Goal: Task Accomplishment & Management: Use online tool/utility

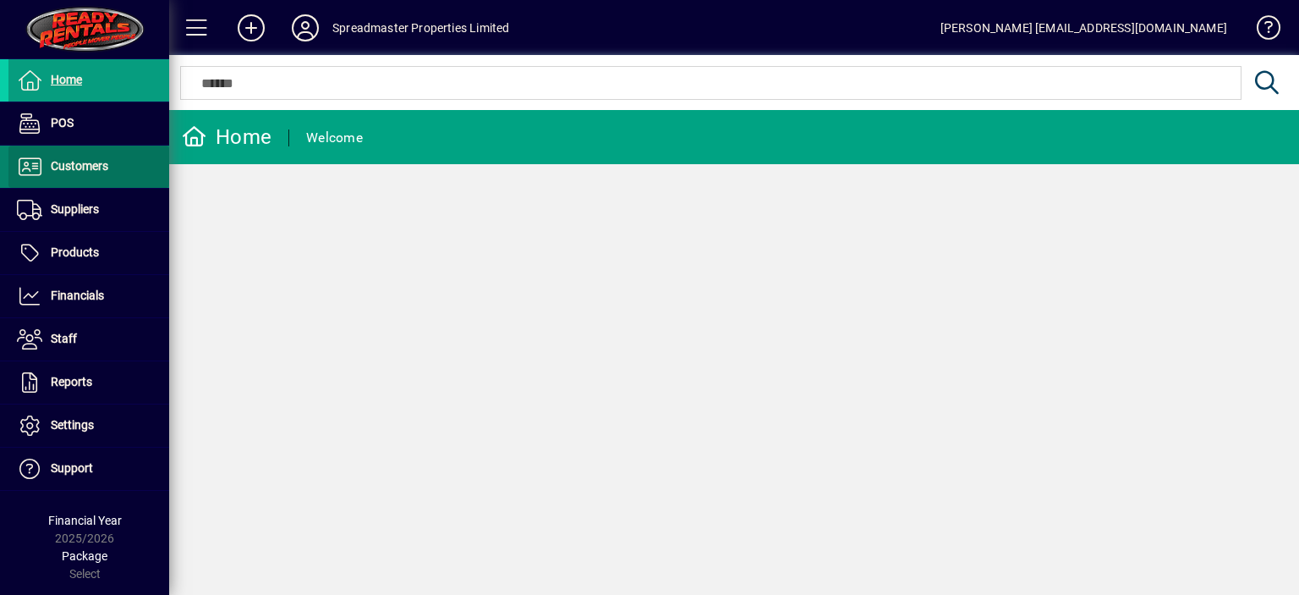
click at [73, 165] on span "Customers" at bounding box center [80, 166] width 58 height 14
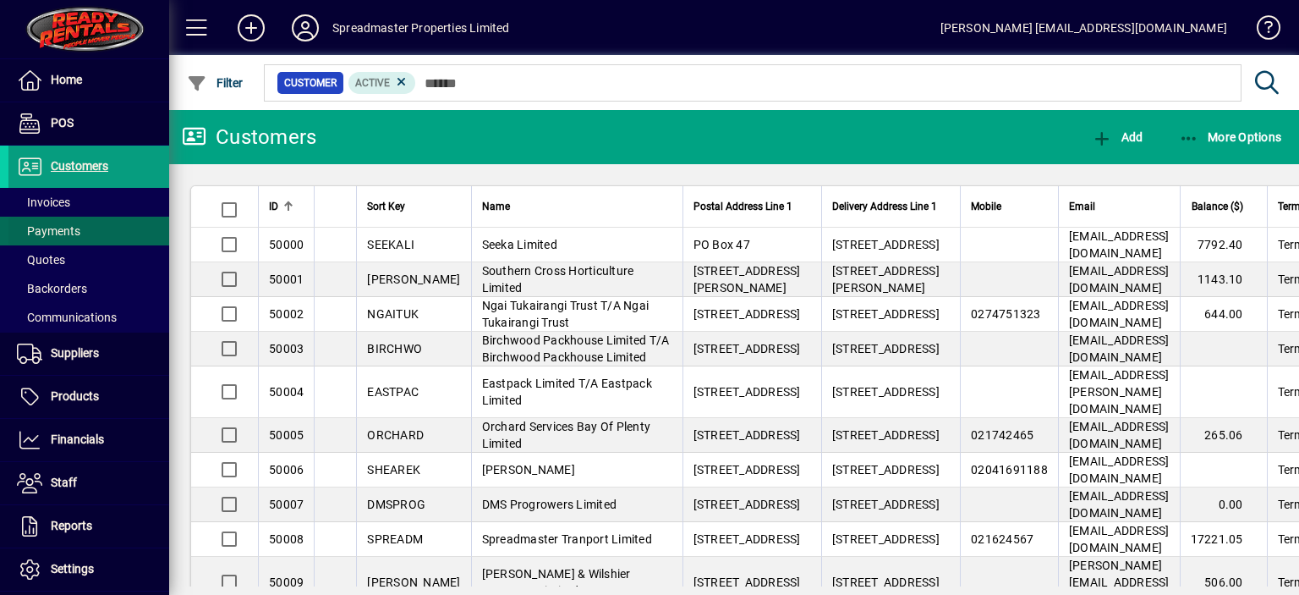
click at [59, 231] on span "Payments" at bounding box center [48, 231] width 63 height 14
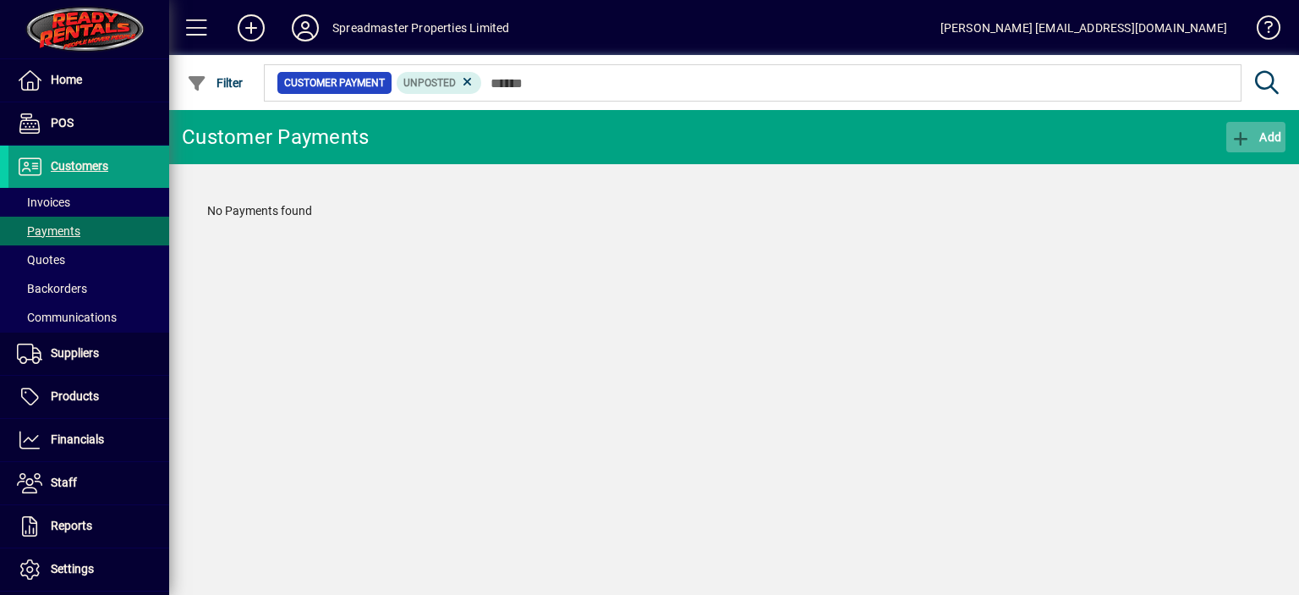
click at [1254, 131] on span "Add" at bounding box center [1256, 137] width 51 height 14
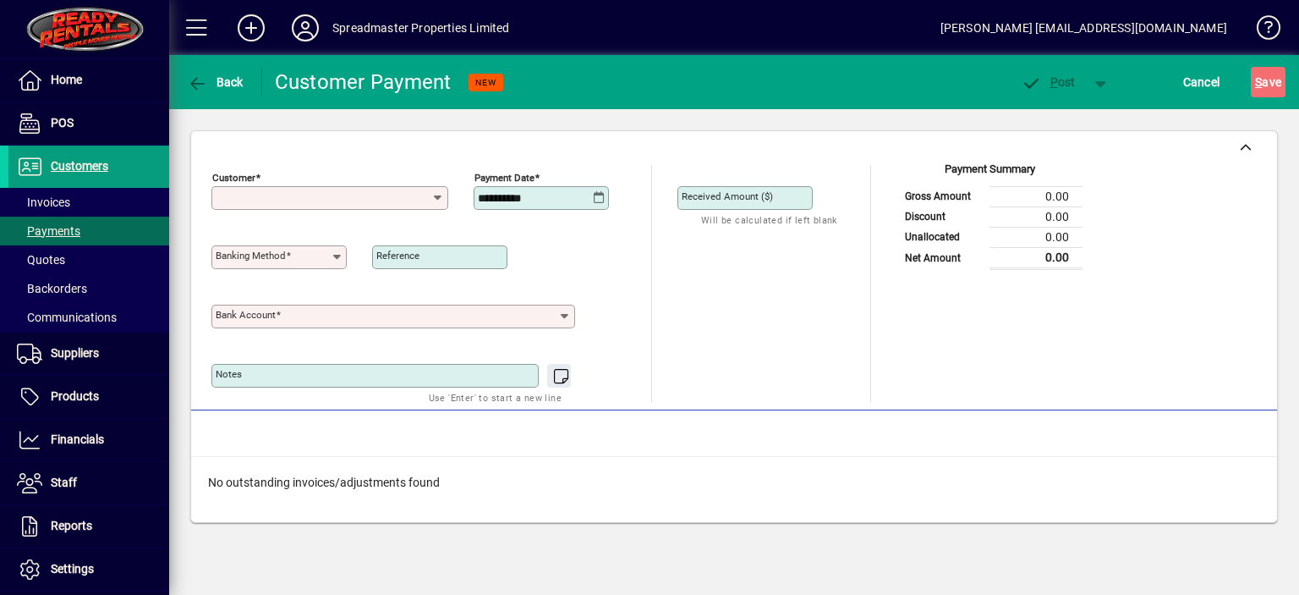
type input "**********"
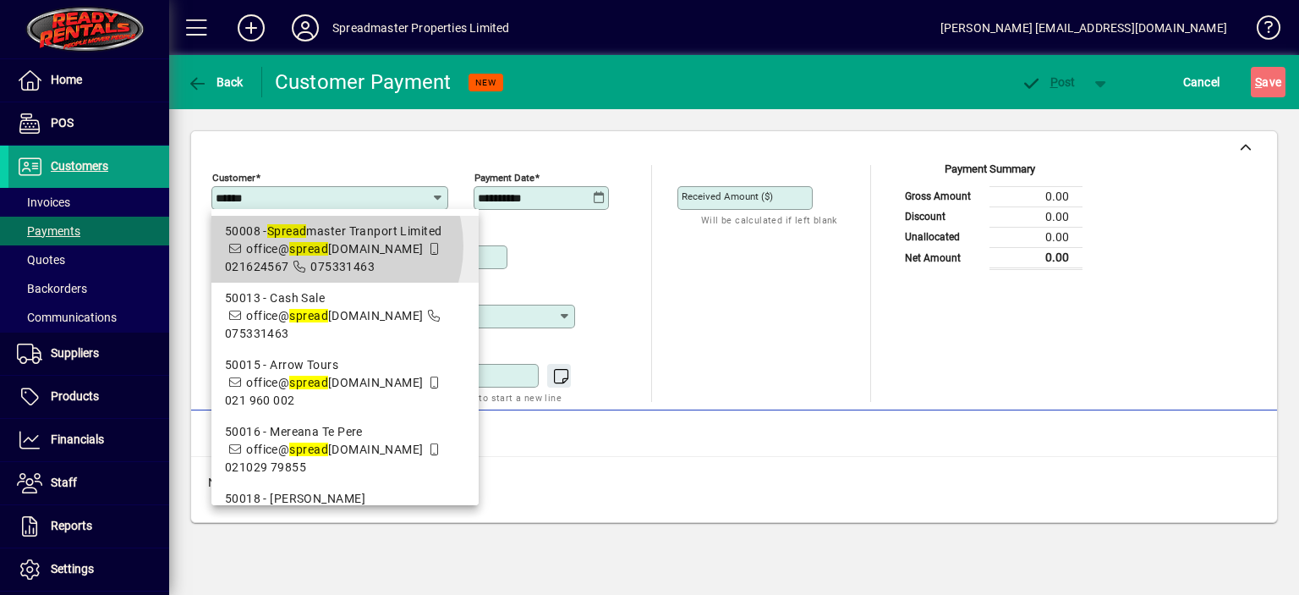
click at [328, 246] on span "office@ spread [DOMAIN_NAME]" at bounding box center [334, 249] width 177 height 14
type input "**********"
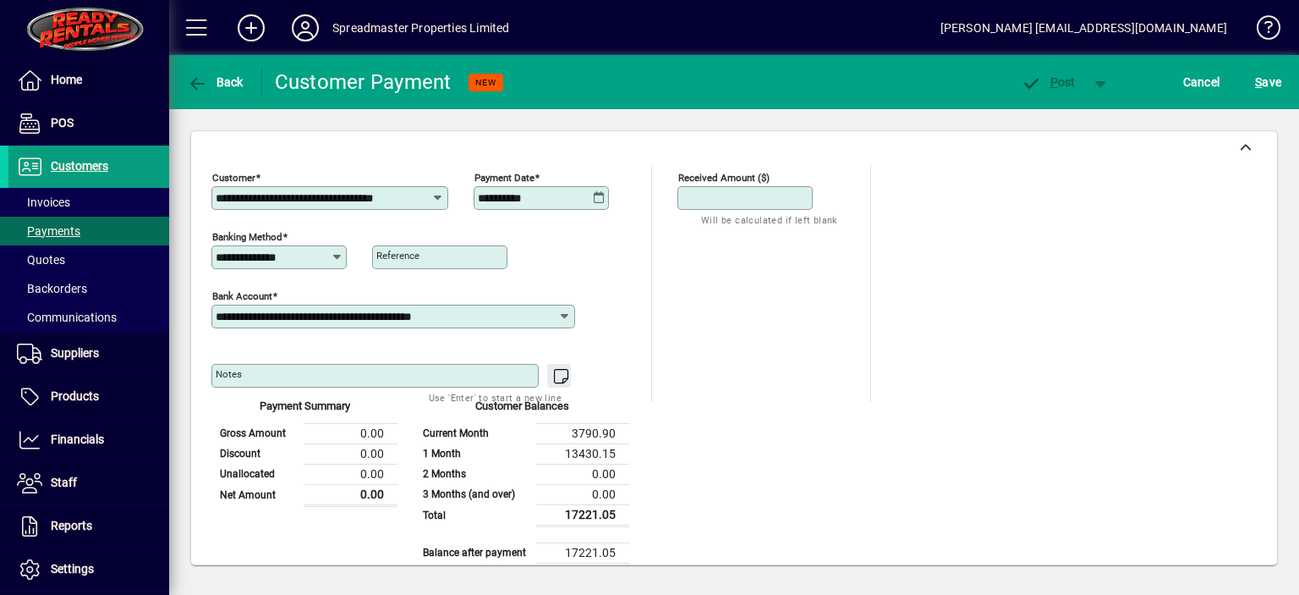
click at [793, 197] on input "Received Amount ($)" at bounding box center [747, 198] width 130 height 14
type input "********"
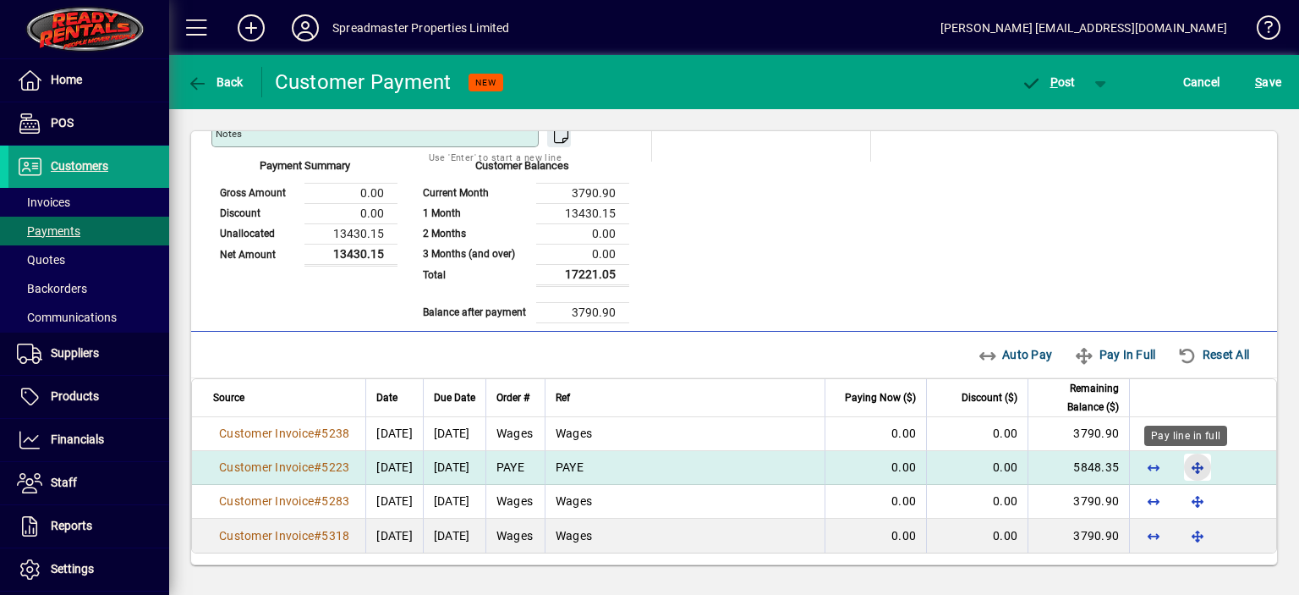
click at [1184, 464] on span "button" at bounding box center [1197, 467] width 41 height 41
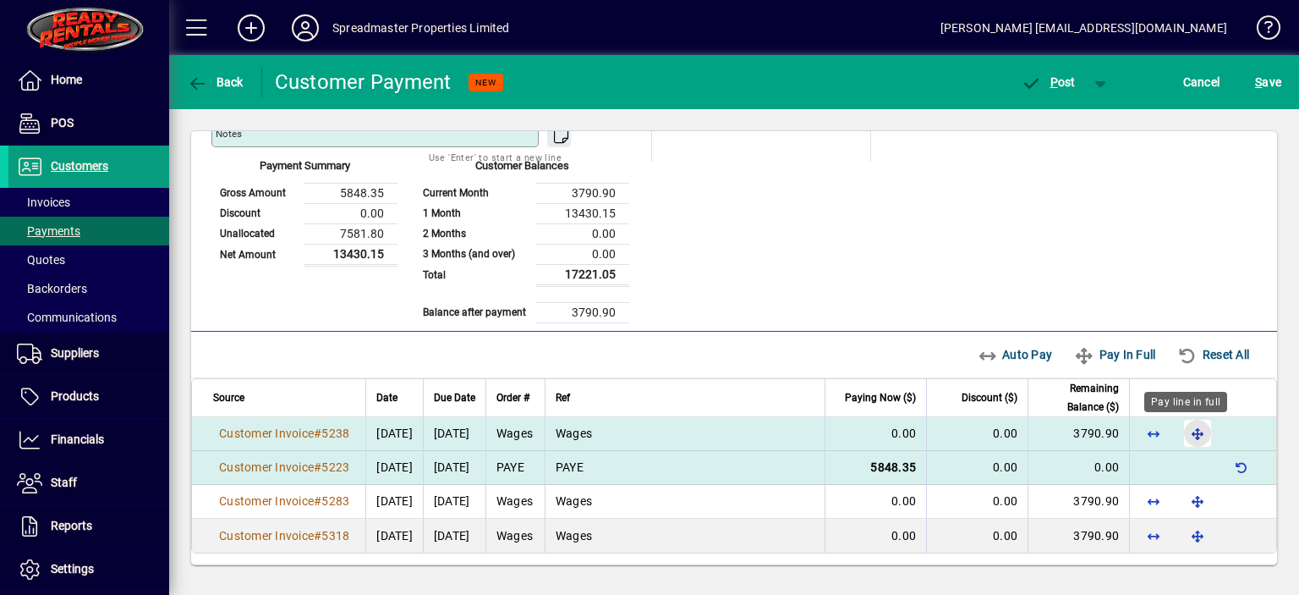
click at [1187, 432] on span "button" at bounding box center [1197, 433] width 41 height 41
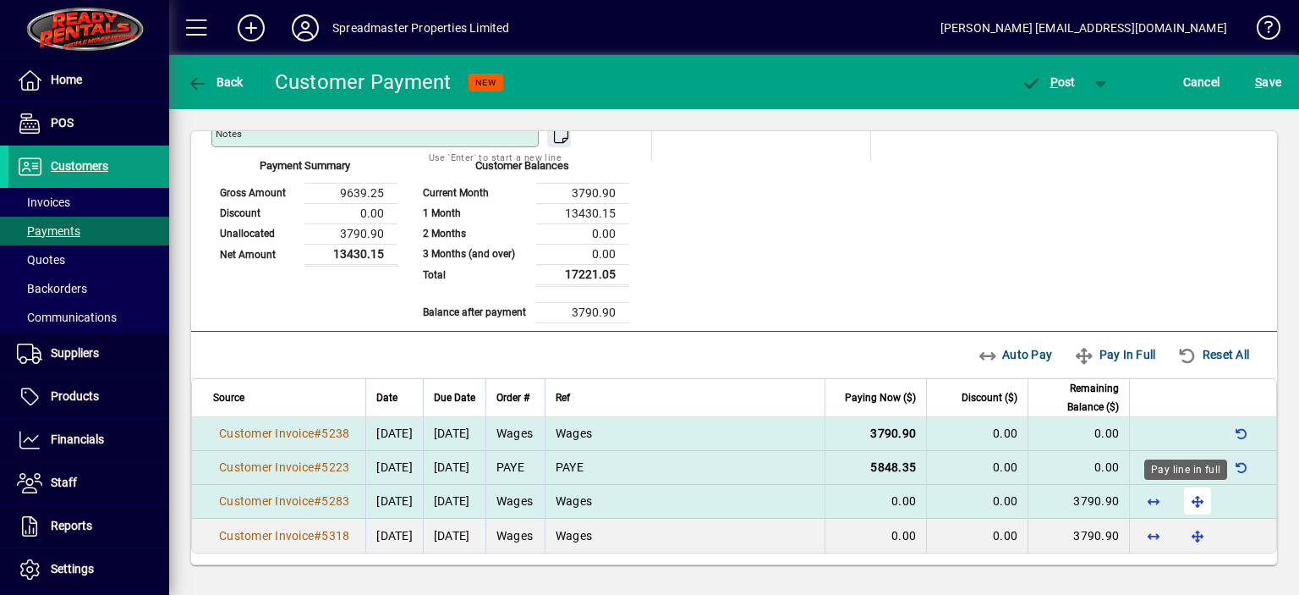
click at [1181, 493] on span "button" at bounding box center [1197, 500] width 41 height 41
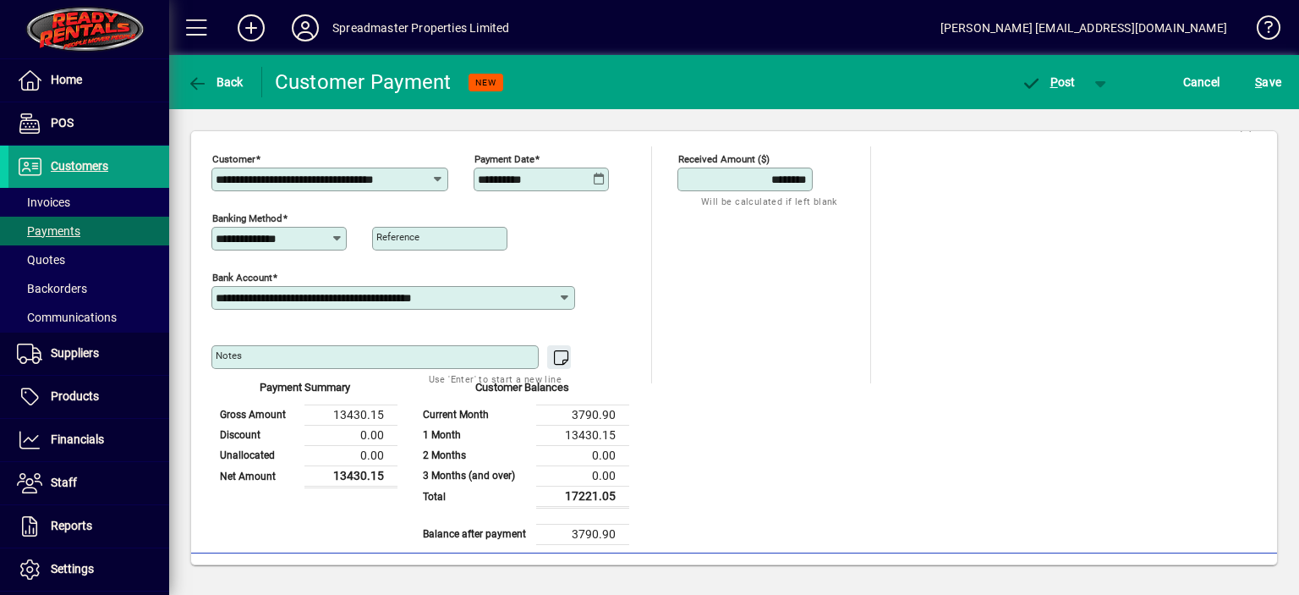
scroll to position [0, 0]
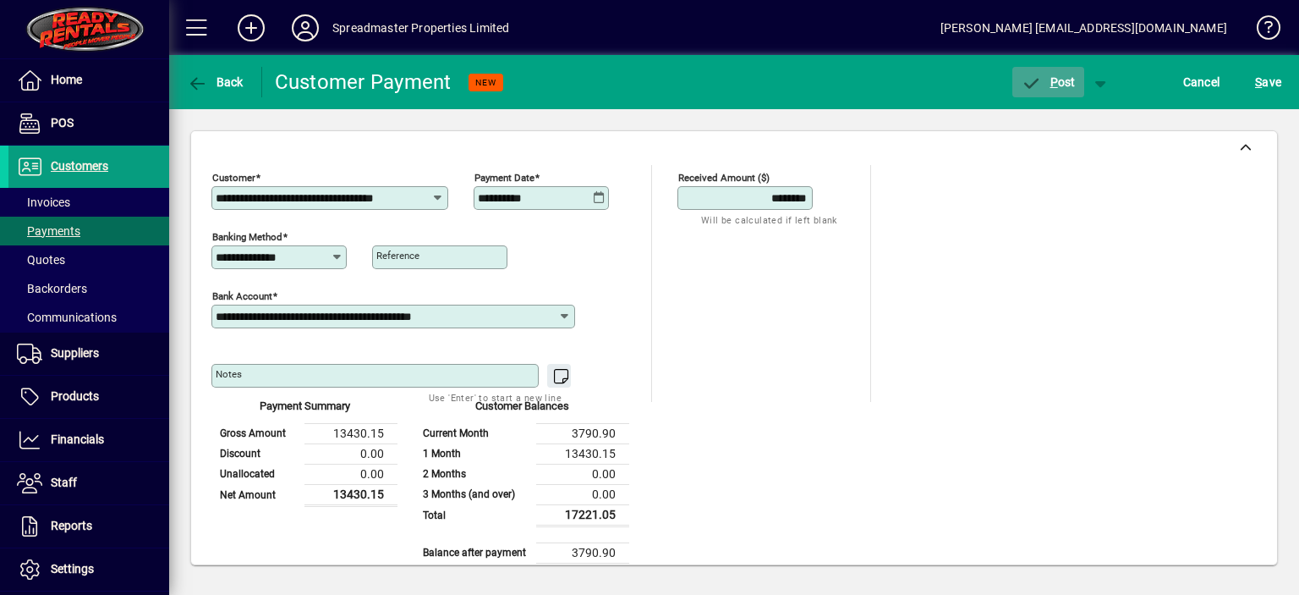
click at [1056, 80] on span "P" at bounding box center [1055, 82] width 8 height 14
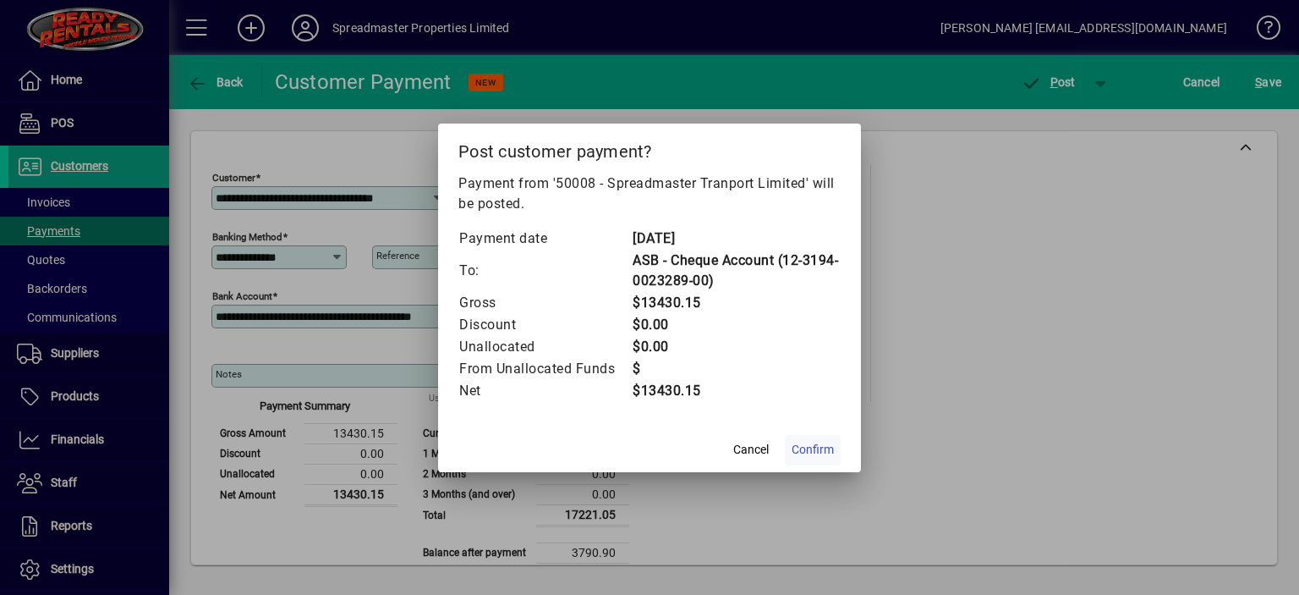
click at [824, 445] on span "Confirm" at bounding box center [813, 450] width 42 height 18
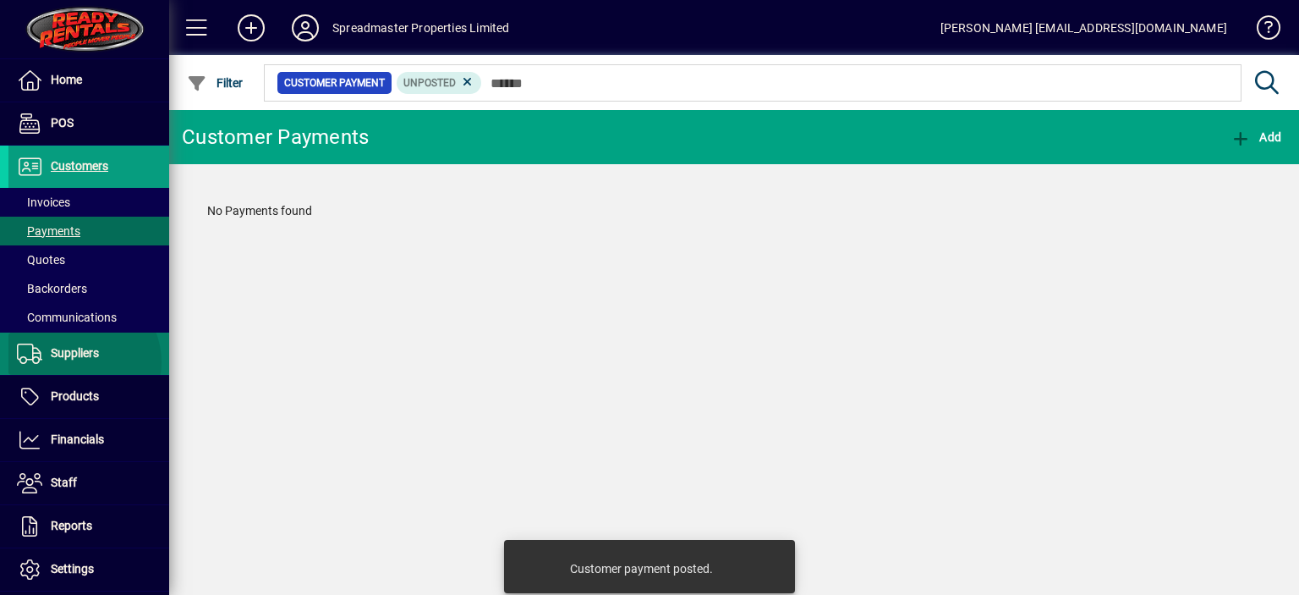
click at [78, 361] on span "Suppliers" at bounding box center [53, 353] width 91 height 20
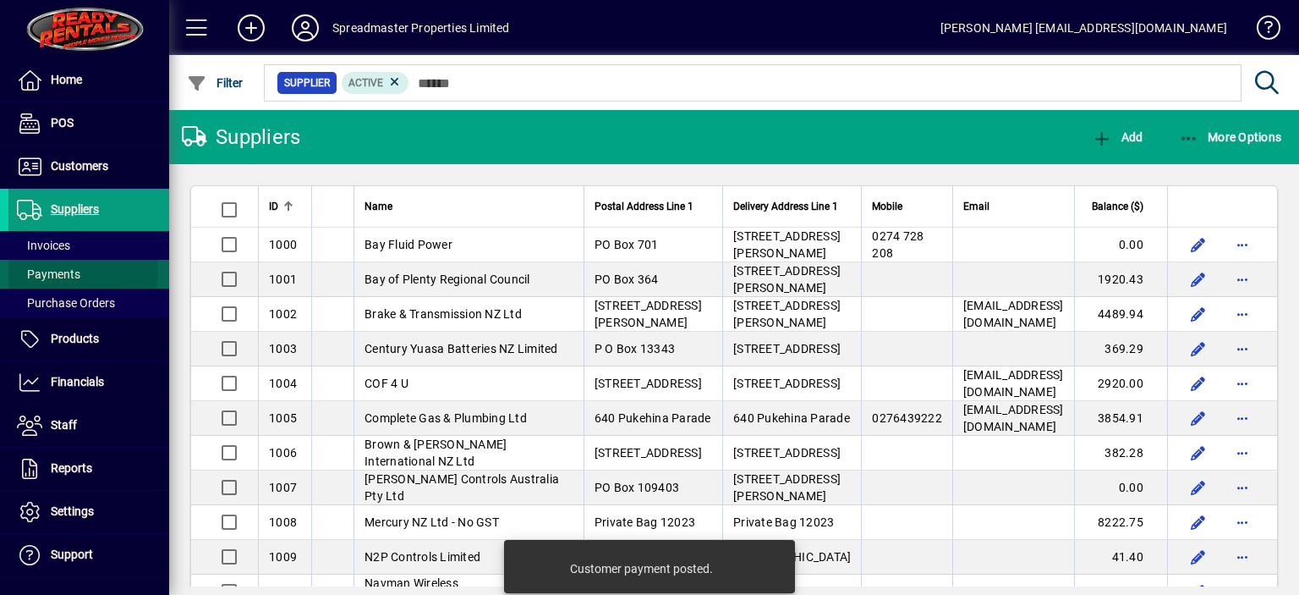
click at [52, 268] on span "Payments" at bounding box center [48, 274] width 63 height 14
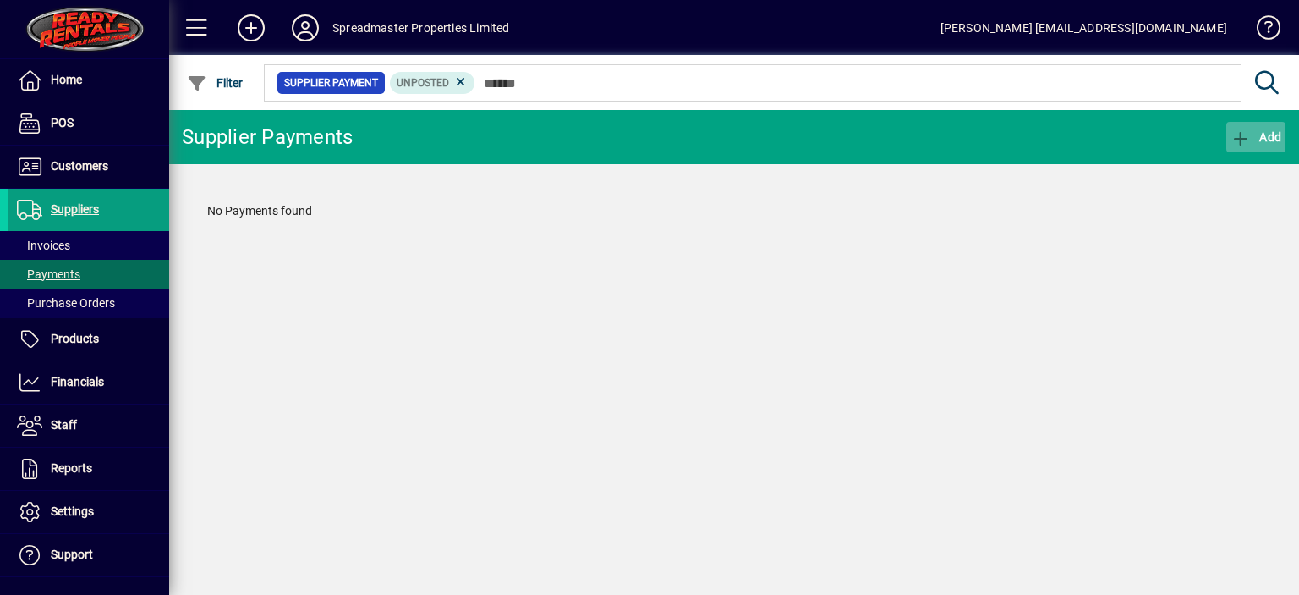
click at [1268, 133] on span "Add" at bounding box center [1256, 137] width 51 height 14
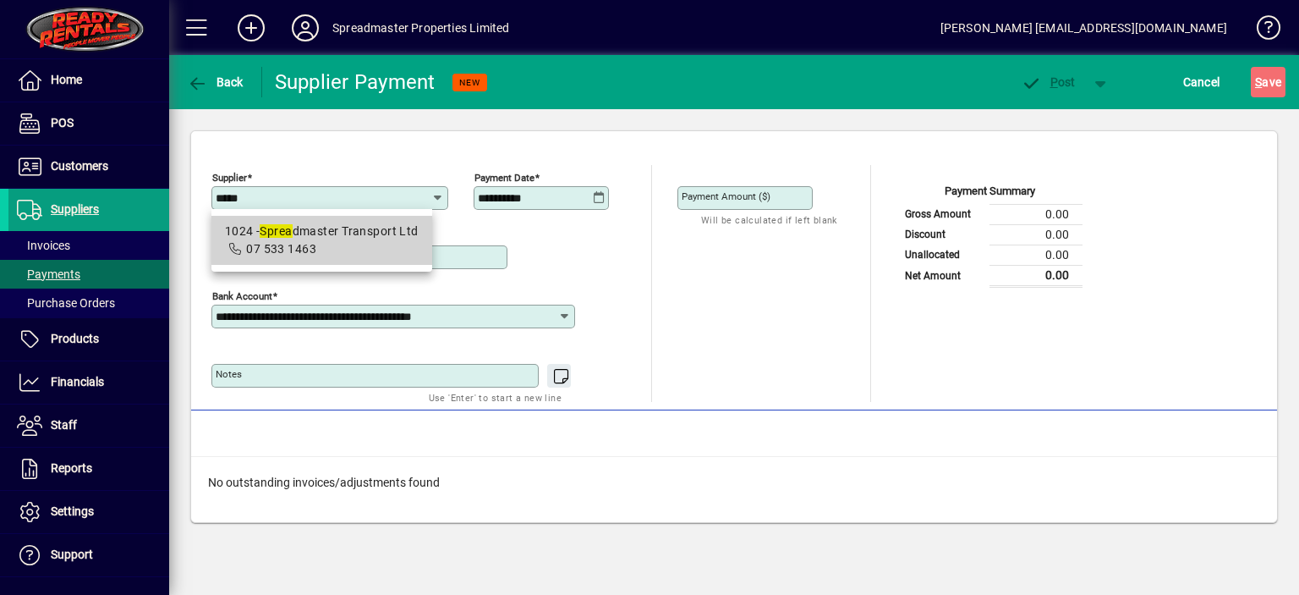
click at [332, 236] on div "1024 - Sprea dmaster Transport Ltd" at bounding box center [322, 231] width 194 height 18
type input "**********"
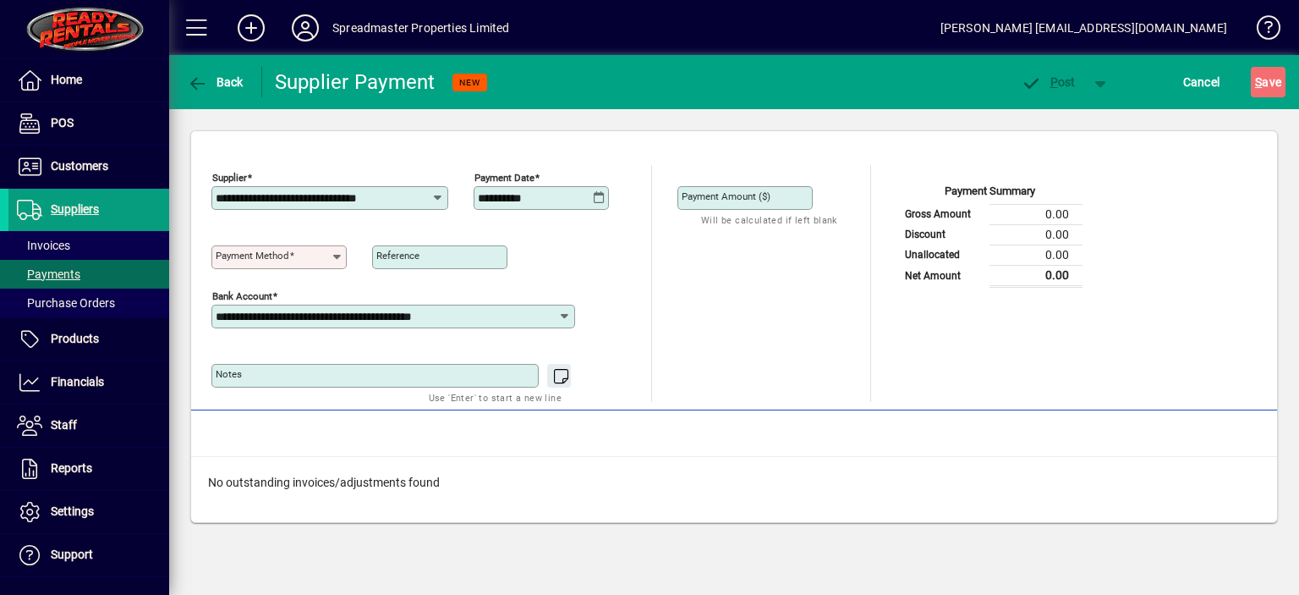
type input "**********"
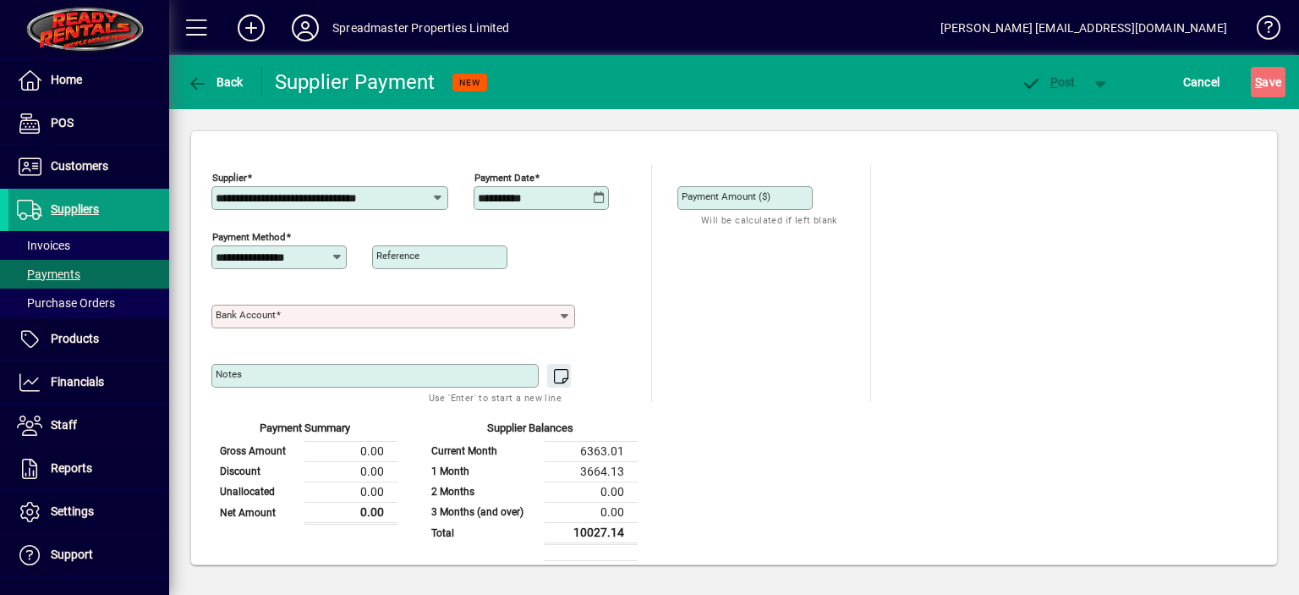
click at [343, 316] on input "Bank Account" at bounding box center [387, 317] width 342 height 14
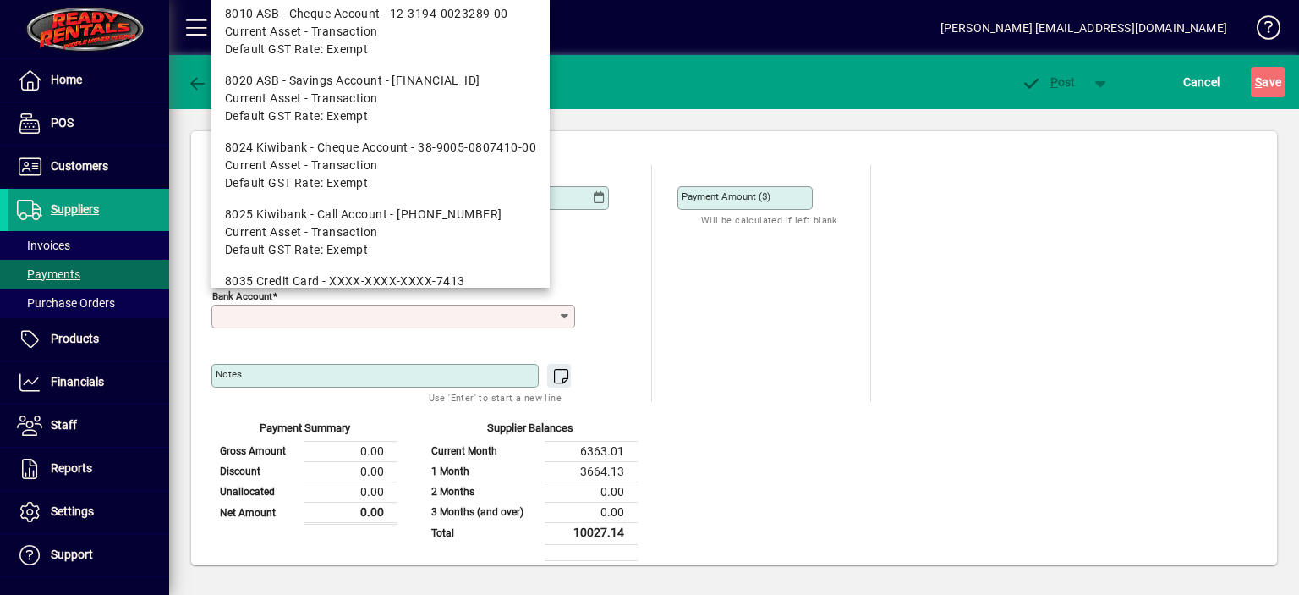
drag, startPoint x: 338, startPoint y: 17, endPoint x: 352, endPoint y: 20, distance: 14.0
click at [338, 16] on div "8010 ASB - Cheque Account - 12-3194-0023289-00" at bounding box center [380, 14] width 311 height 18
type input "**********"
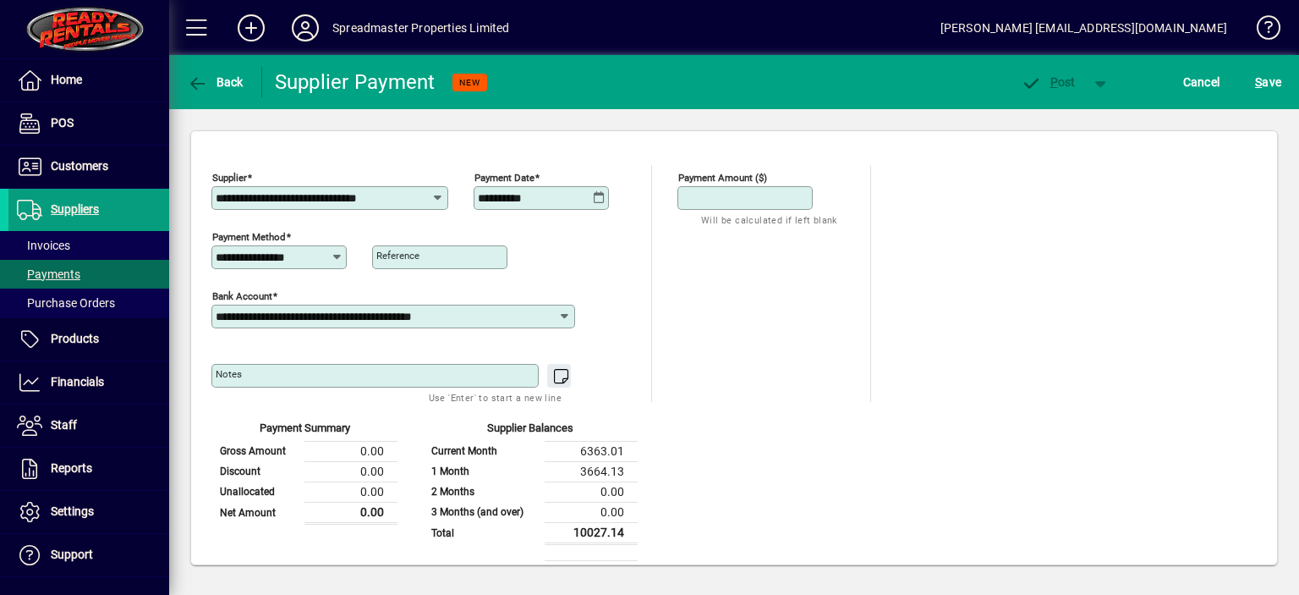
click at [791, 195] on input "Payment Amount ($)" at bounding box center [747, 198] width 130 height 14
type input "*******"
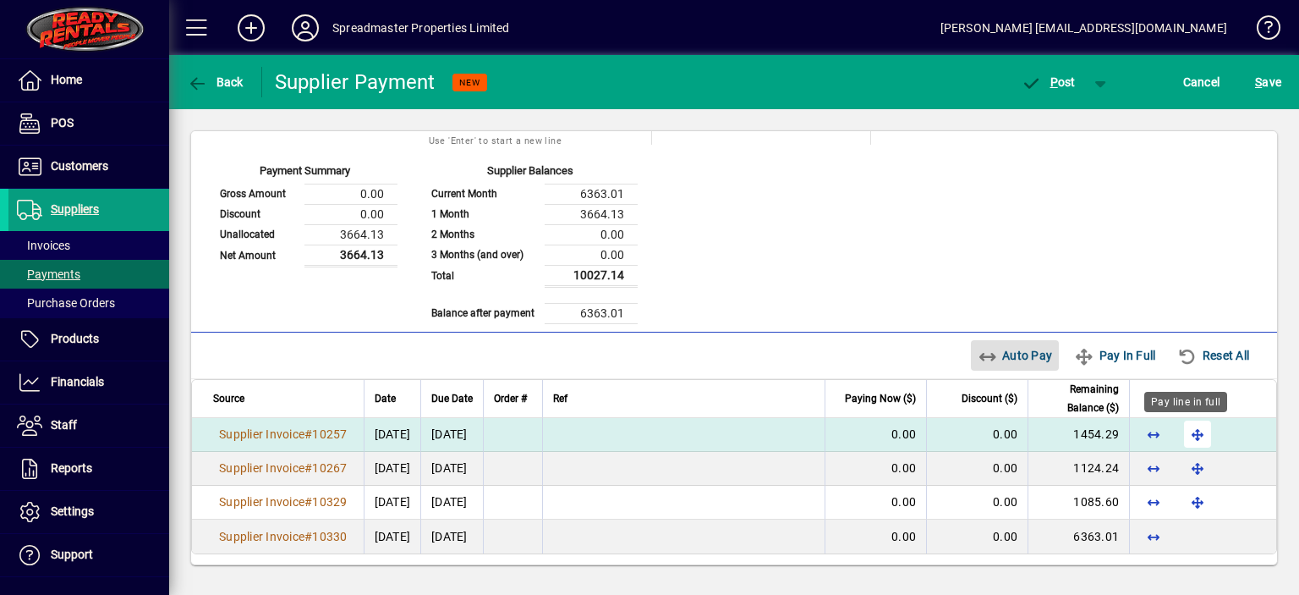
click at [1187, 431] on span "button" at bounding box center [1197, 434] width 41 height 41
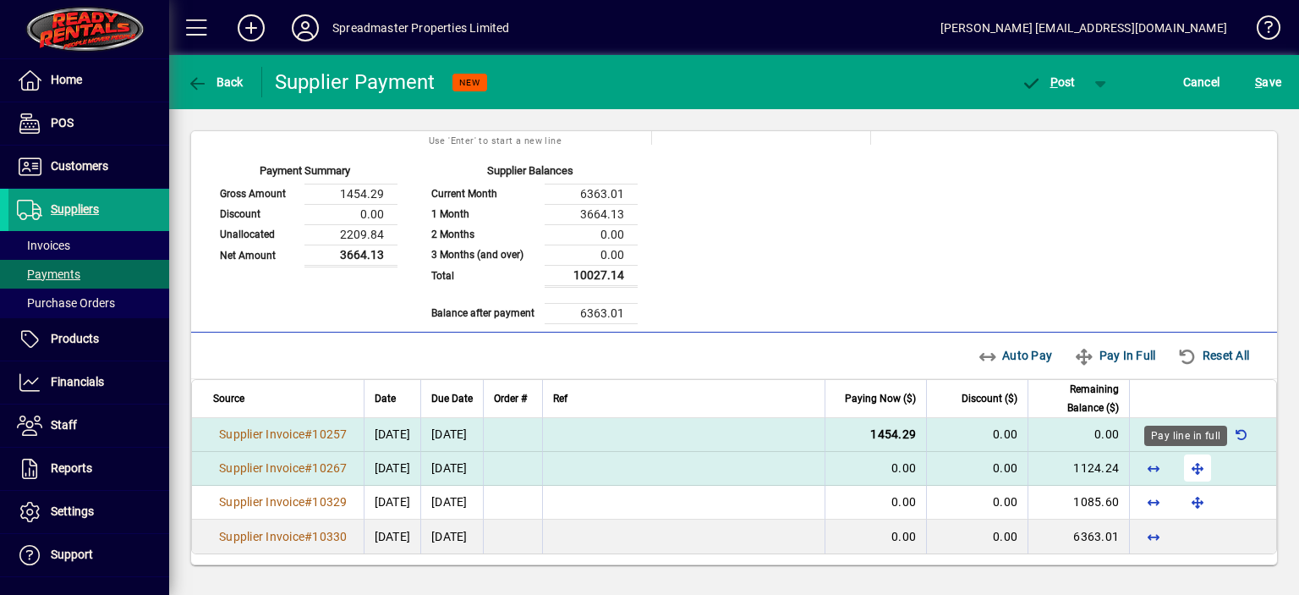
click at [1184, 463] on span "button" at bounding box center [1197, 467] width 41 height 41
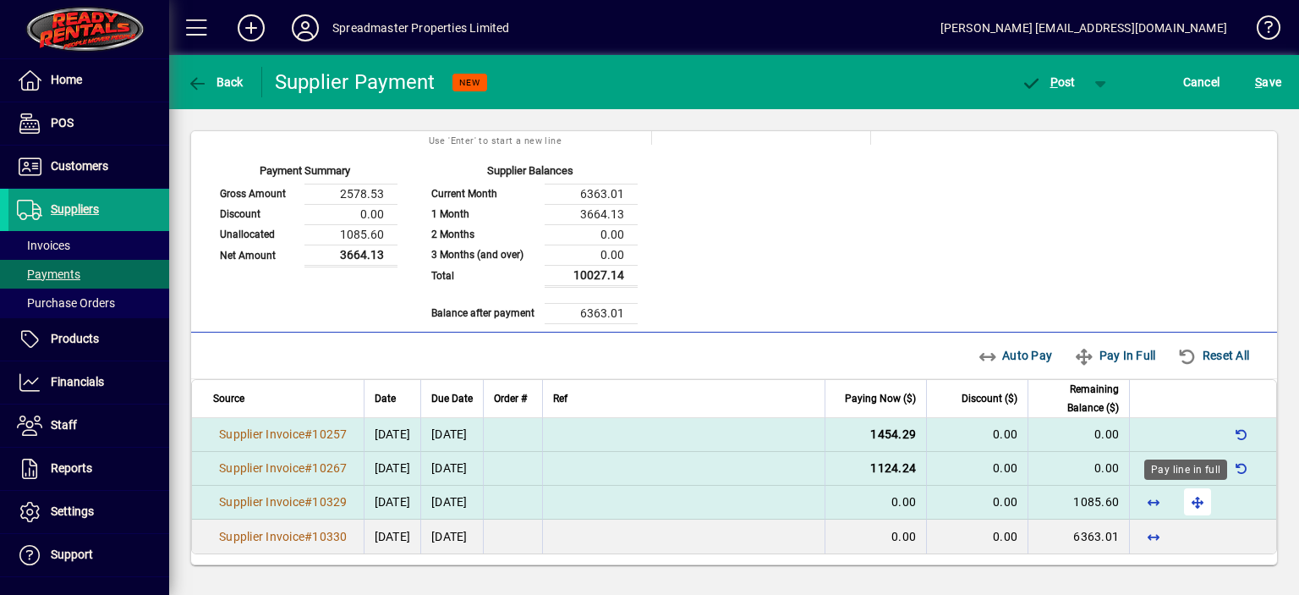
click at [1187, 497] on span "button" at bounding box center [1197, 501] width 41 height 41
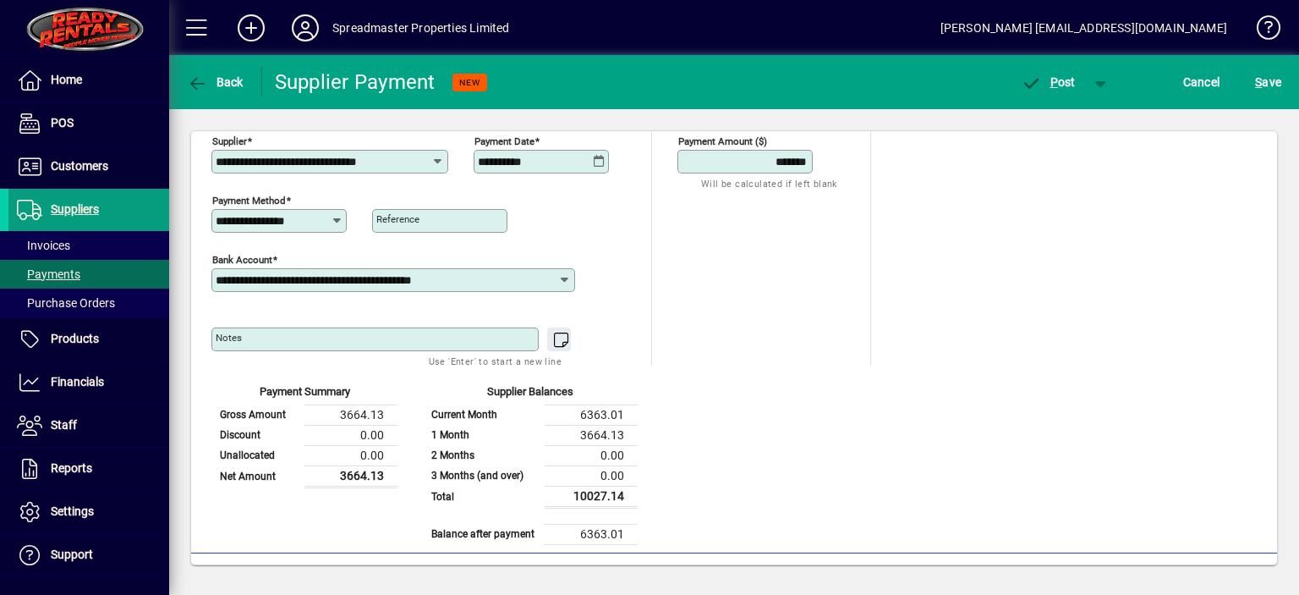
scroll to position [0, 0]
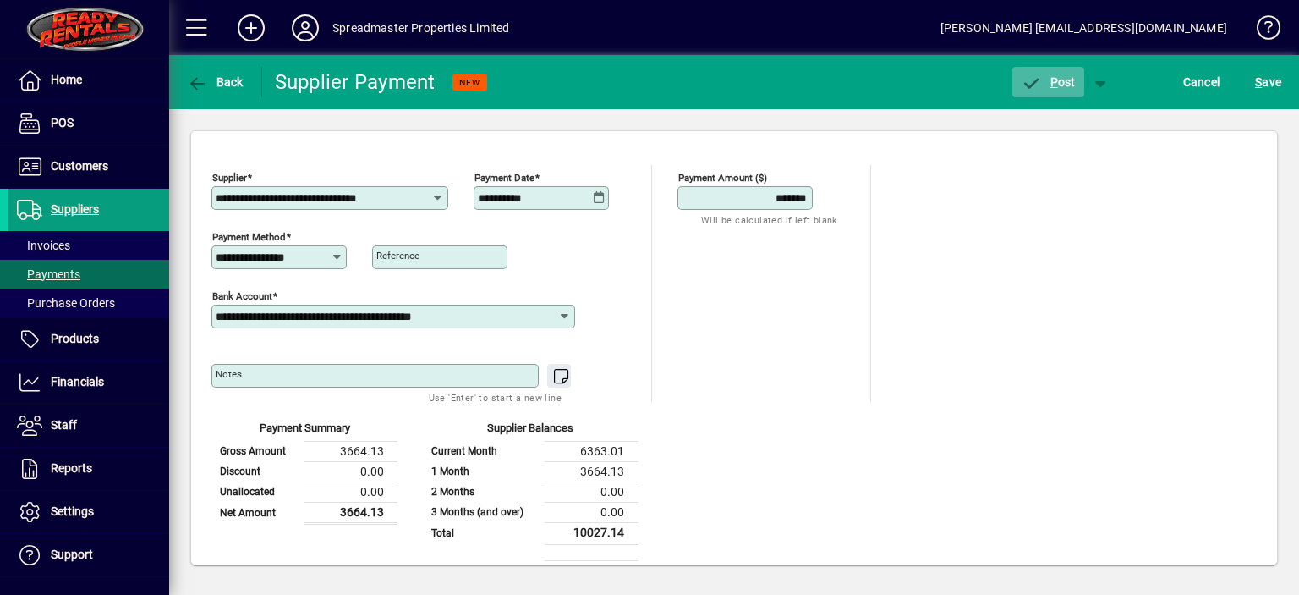
click at [1062, 81] on span "P ost" at bounding box center [1048, 82] width 55 height 14
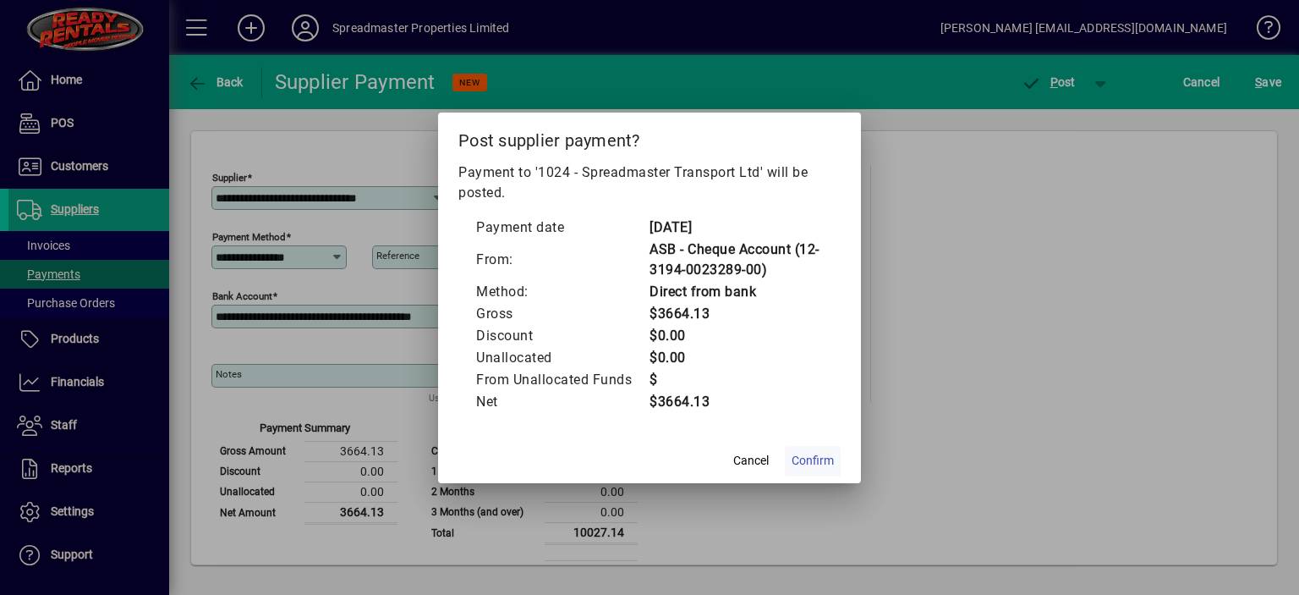
click at [818, 462] on span "Confirm" at bounding box center [813, 461] width 42 height 18
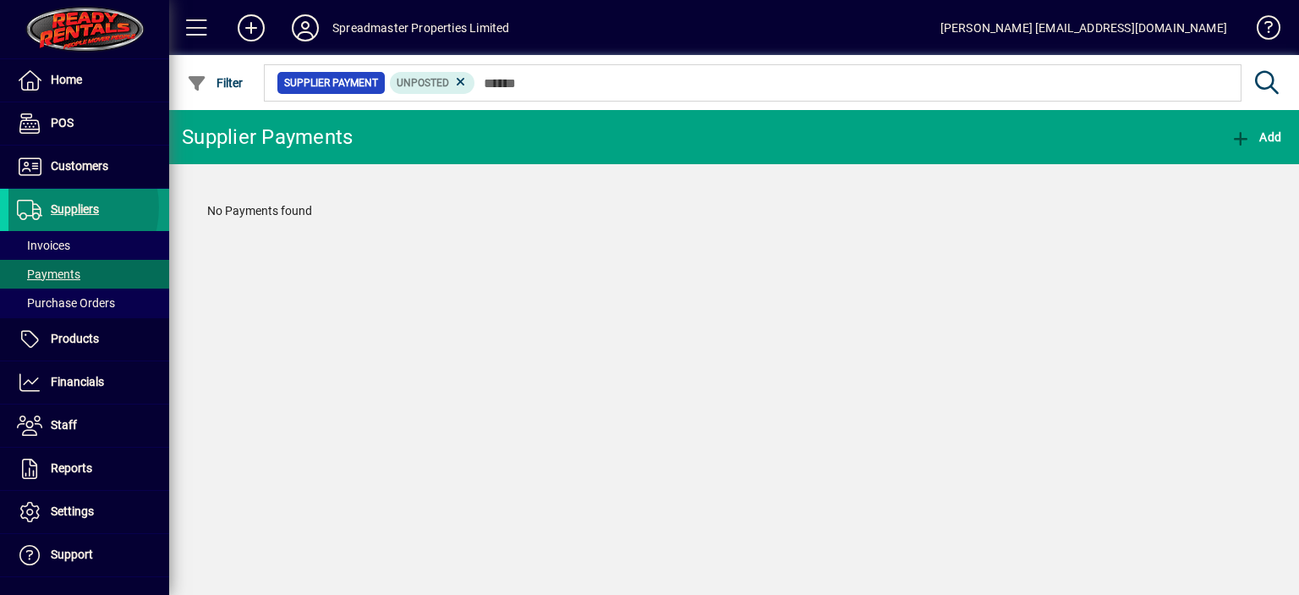
click at [54, 206] on span "Suppliers" at bounding box center [75, 209] width 48 height 14
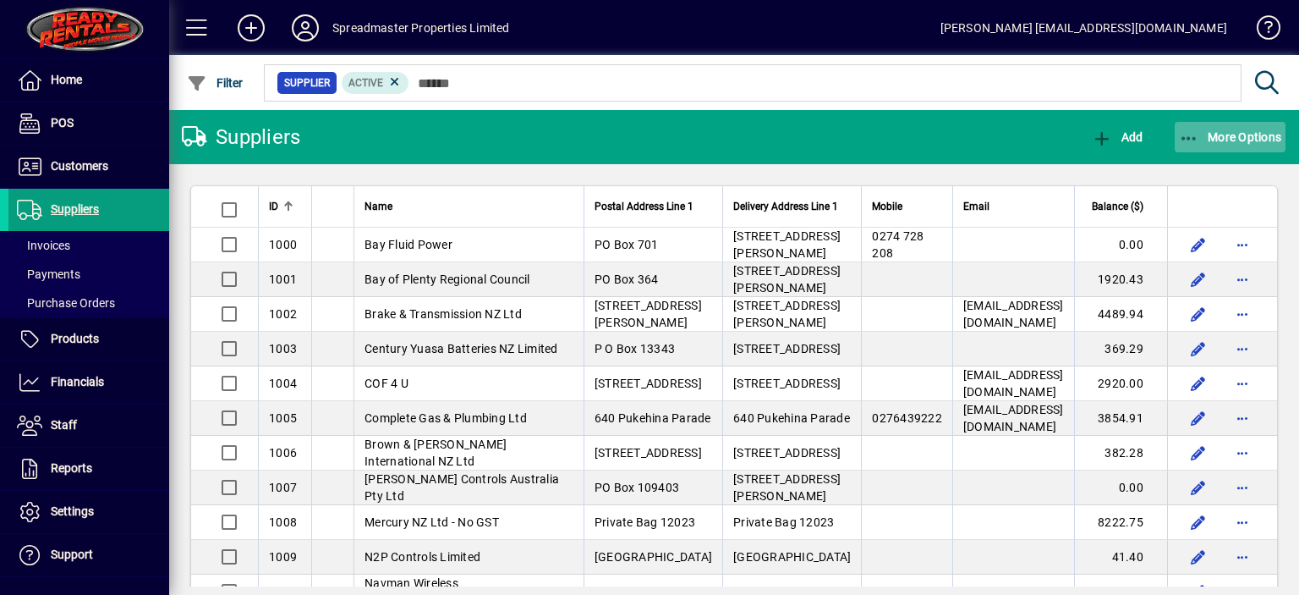
click at [1202, 139] on span "More Options" at bounding box center [1230, 137] width 103 height 14
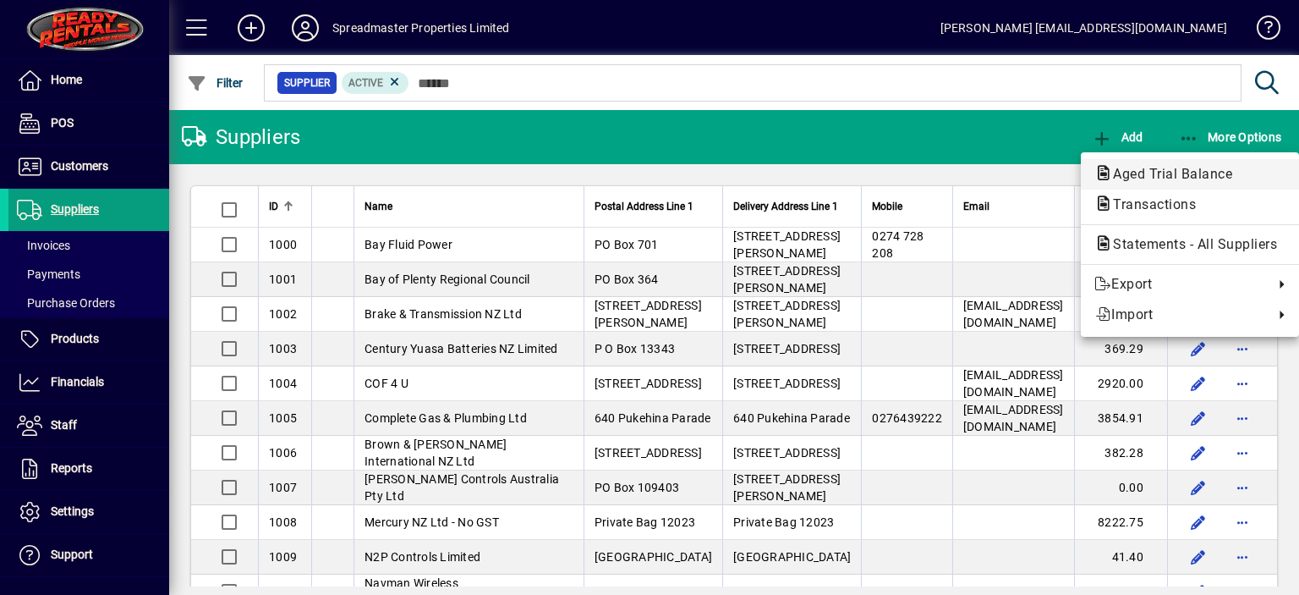
click at [1147, 172] on span "Aged Trial Balance" at bounding box center [1168, 174] width 146 height 16
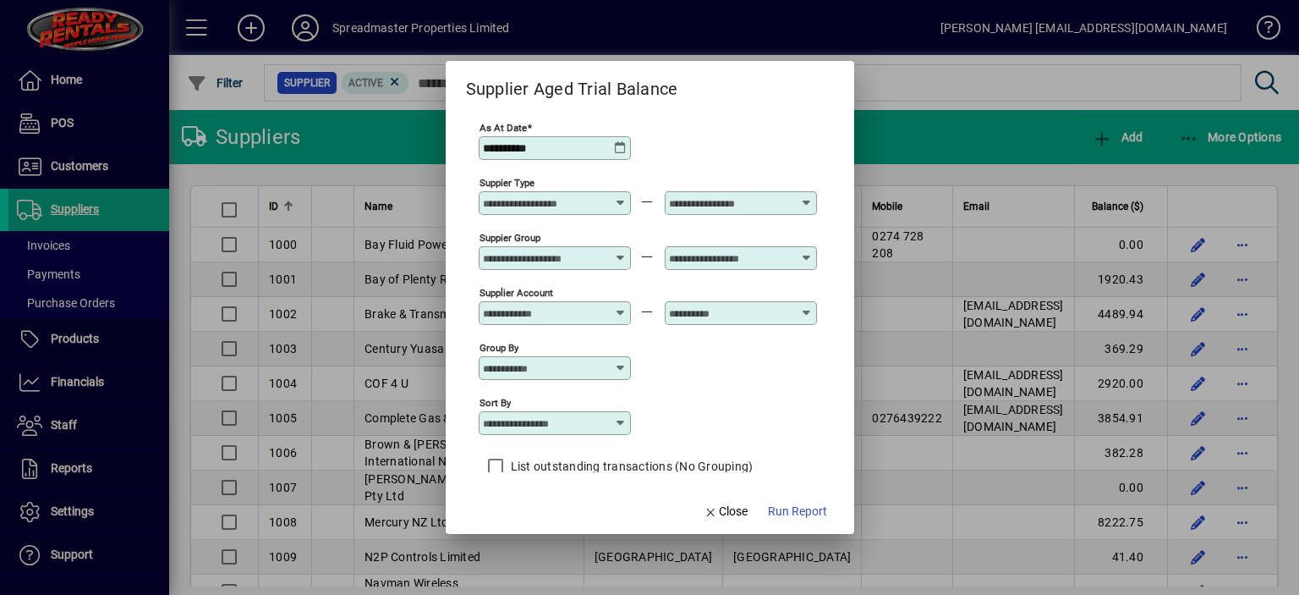
click at [623, 419] on icon at bounding box center [621, 423] width 14 height 14
click at [540, 503] on div "Supplier Name" at bounding box center [531, 506] width 81 height 18
type input "**********"
click at [784, 510] on span "Run Report" at bounding box center [797, 511] width 59 height 18
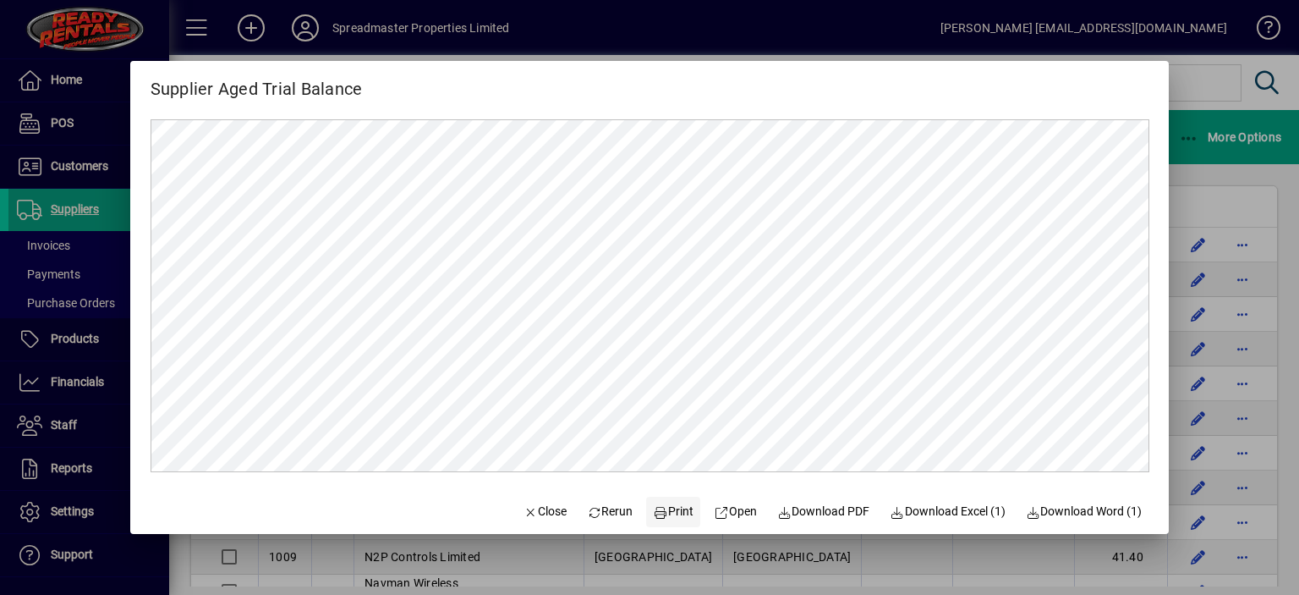
click at [668, 510] on span "Print" at bounding box center [674, 511] width 41 height 18
click at [529, 513] on span "Close" at bounding box center [545, 511] width 44 height 18
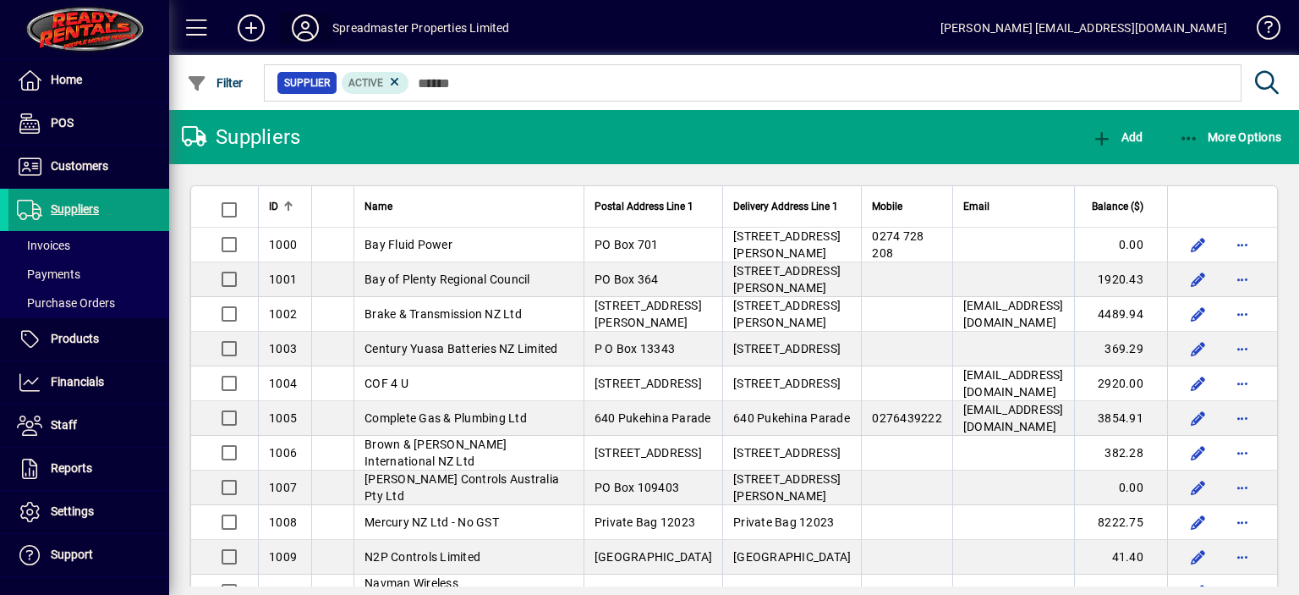
click at [308, 28] on icon at bounding box center [305, 27] width 34 height 27
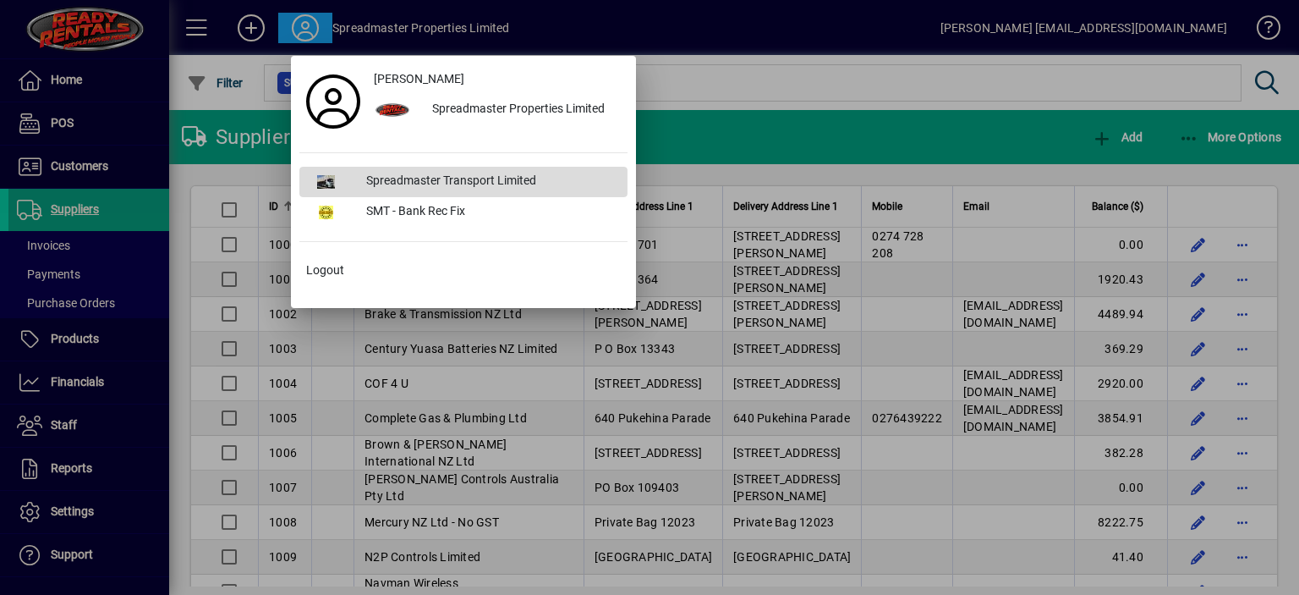
click at [392, 178] on div "Spreadmaster Transport Limited" at bounding box center [490, 182] width 275 height 30
